Goal: Transaction & Acquisition: Purchase product/service

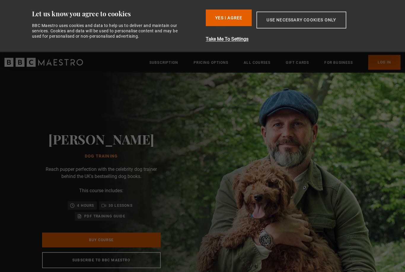
drag, startPoint x: 0, startPoint y: 0, endPoint x: 304, endPoint y: 21, distance: 305.1
click at [0, 0] on html "Consent Details [#IABV2SETTINGS#] About Let us know you agree to cookies BBC Ma…" at bounding box center [202, 0] width 405 height 0
click at [304, 21] on button "Use necessary cookies only" at bounding box center [302, 20] width 90 height 17
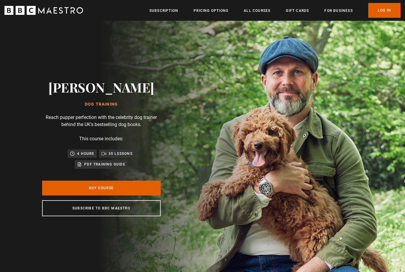
scroll to position [0, 78]
drag, startPoint x: 304, startPoint y: 21, endPoint x: 96, endPoint y: 191, distance: 268.2
click at [96, 191] on link "Buy Course" at bounding box center [101, 188] width 119 height 15
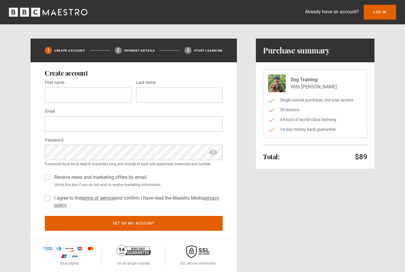
drag, startPoint x: 0, startPoint y: 0, endPoint x: 260, endPoint y: 241, distance: 354.3
click at [260, 241] on div "Total: $89 Hide purchase summary Purchase summary Dog Training With Steve Mann …" at bounding box center [315, 156] width 119 height 235
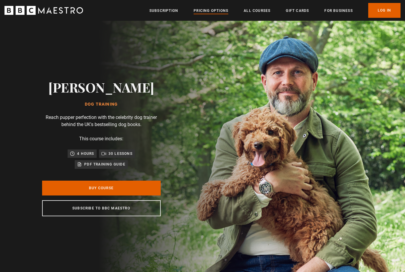
click at [212, 12] on link "Pricing Options" at bounding box center [211, 11] width 35 height 6
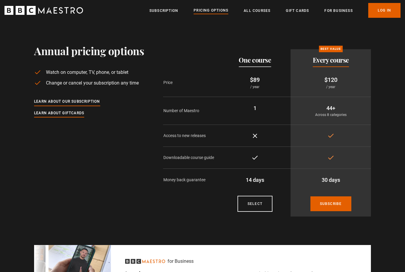
drag, startPoint x: 0, startPoint y: 0, endPoint x: 87, endPoint y: 186, distance: 205.6
click at [87, 186] on div "Annual pricing options Watch on computer, TV, phone, or tablet Change or cancel…" at bounding box center [89, 132] width 110 height 177
